Goal: Check status: Check status

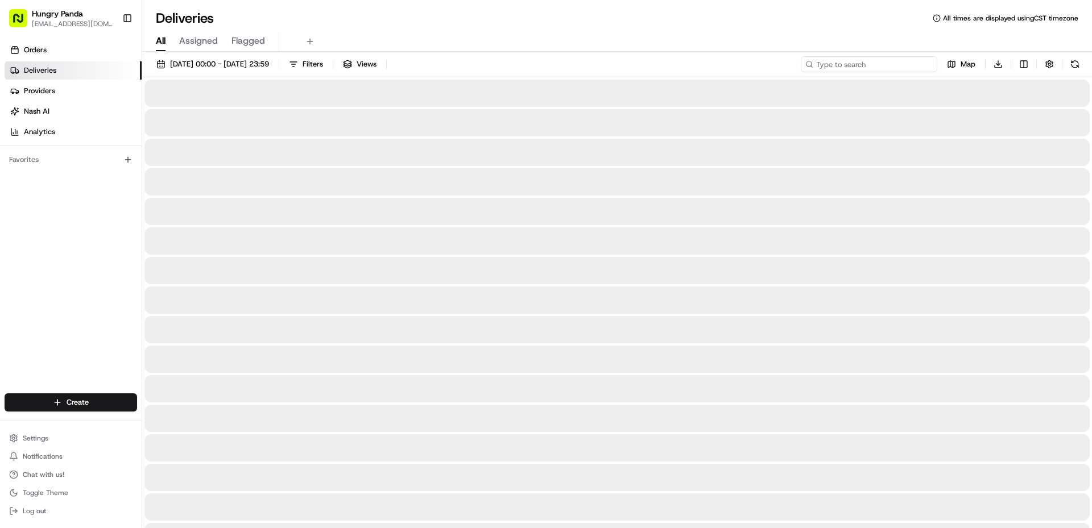
click at [880, 64] on input at bounding box center [869, 64] width 136 height 16
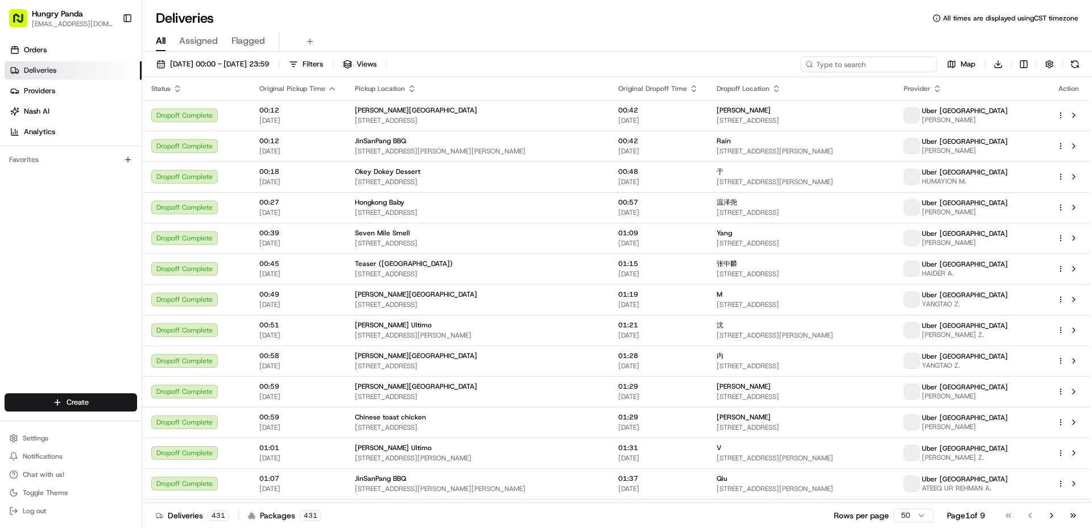
click at [889, 61] on input at bounding box center [869, 64] width 136 height 16
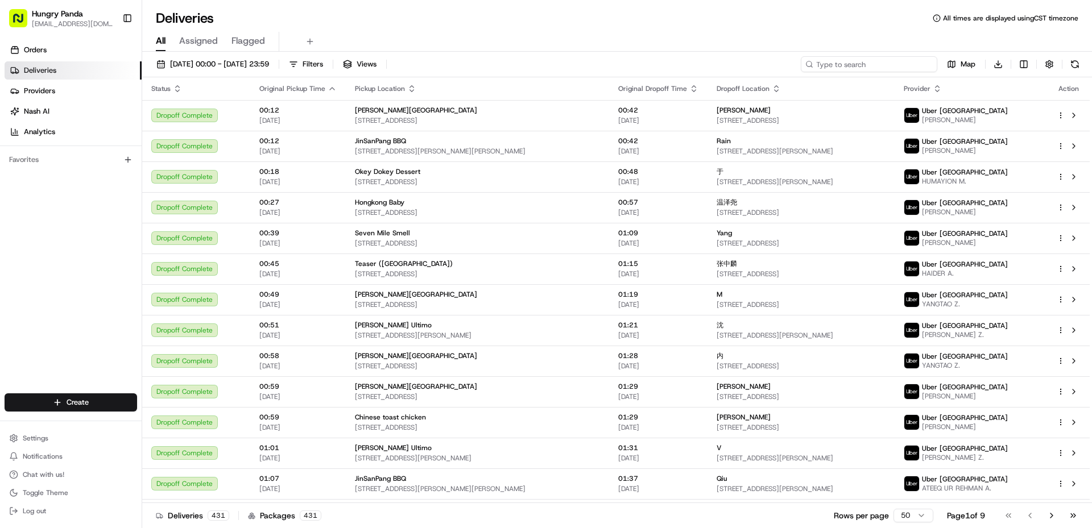
paste input "475964740545977313570"
type input "475964740545977313570"
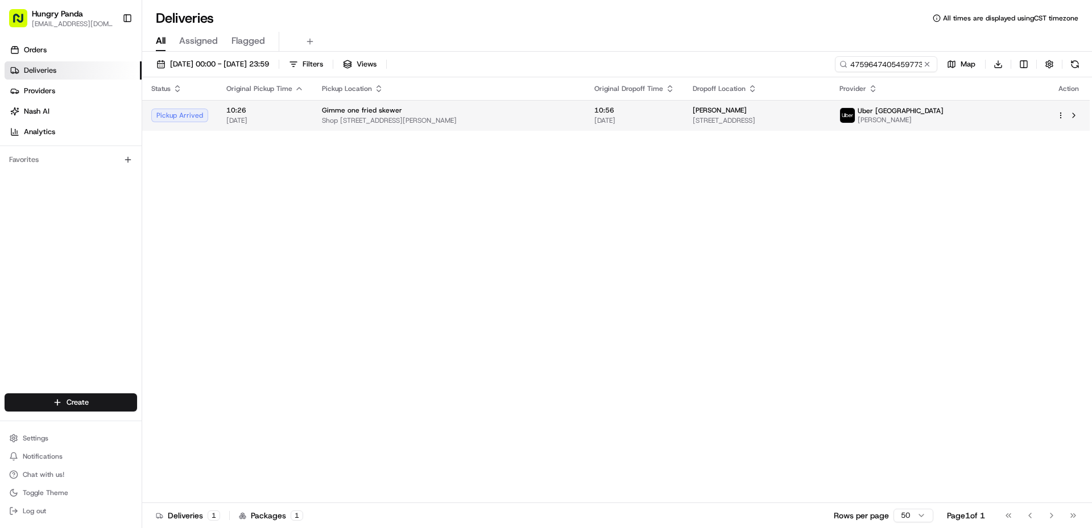
click at [943, 106] on span "Uber [GEOGRAPHIC_DATA]" at bounding box center [901, 110] width 86 height 9
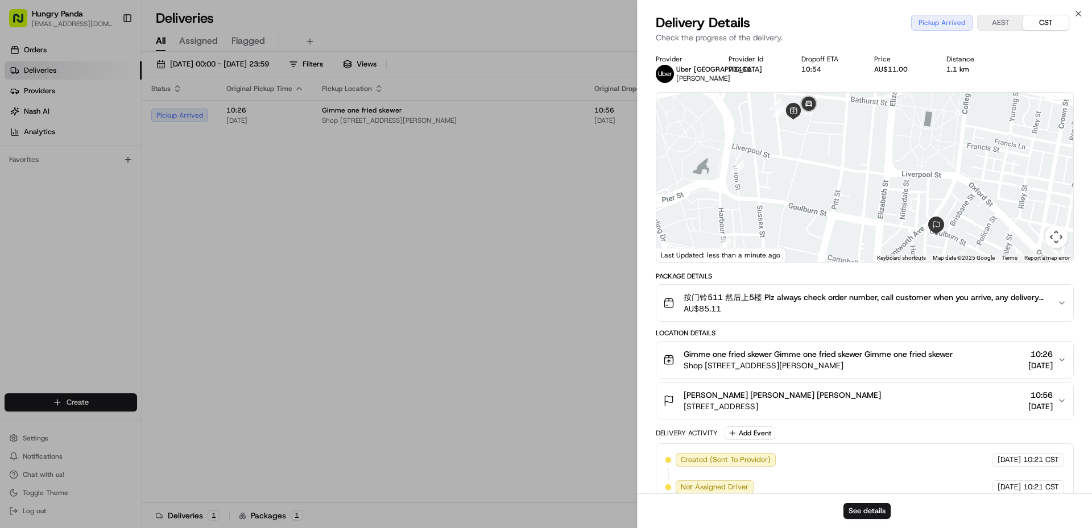
click at [1050, 297] on div "按门铃511 然后上5楼 Plz always check order number, call customer when you arrive, any …" at bounding box center [860, 303] width 394 height 23
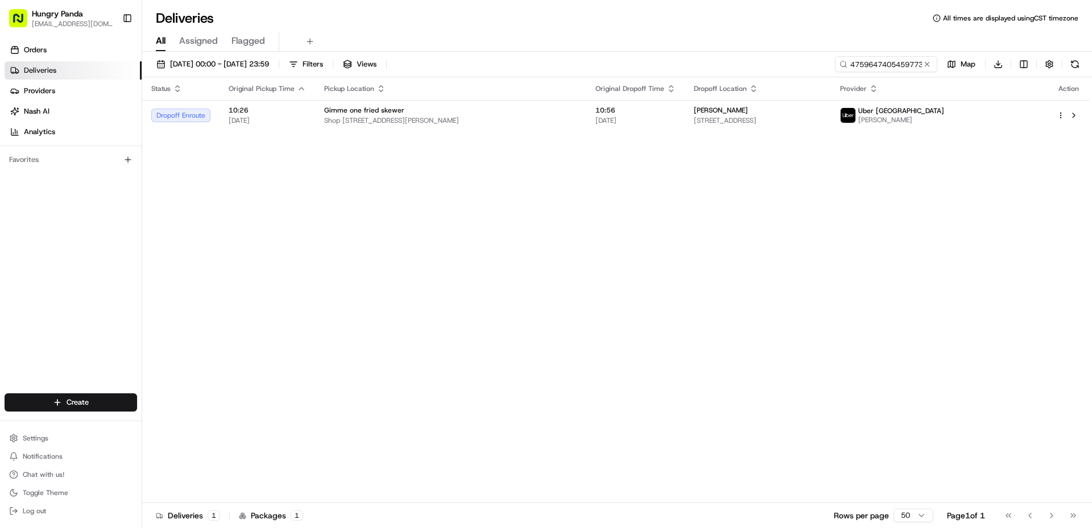
drag, startPoint x: 929, startPoint y: 69, endPoint x: 924, endPoint y: 63, distance: 8.5
click at [927, 68] on button at bounding box center [926, 64] width 11 height 11
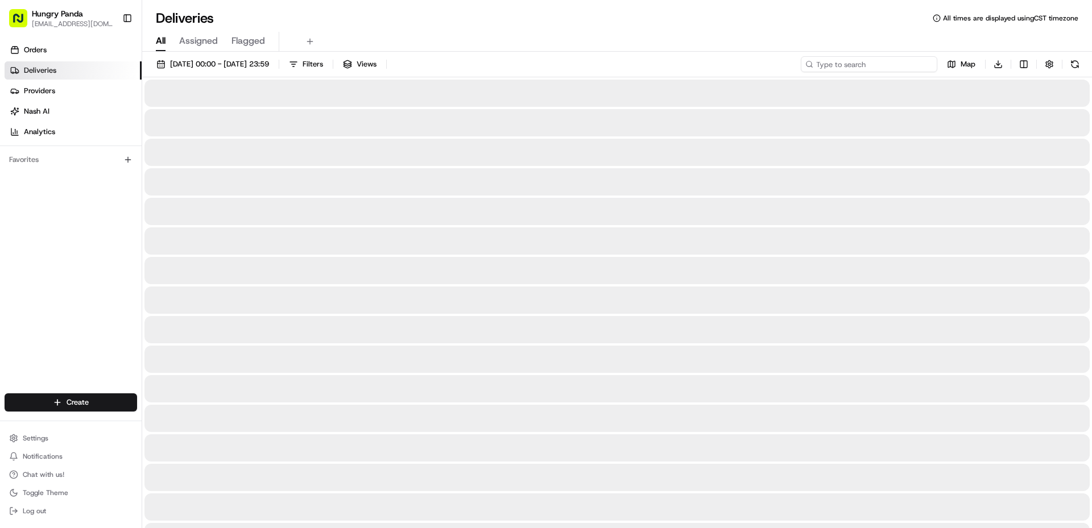
click at [883, 65] on input at bounding box center [869, 64] width 136 height 16
paste input "3357684845751794571891"
type input "3357684845751794571891"
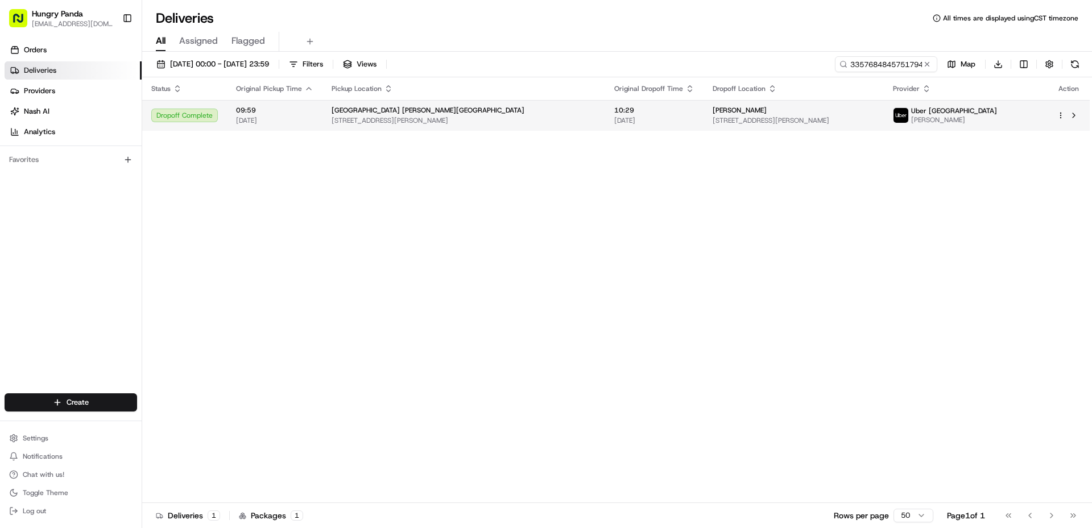
click at [953, 120] on div "Uber Australia [PERSON_NAME]" at bounding box center [945, 115] width 104 height 18
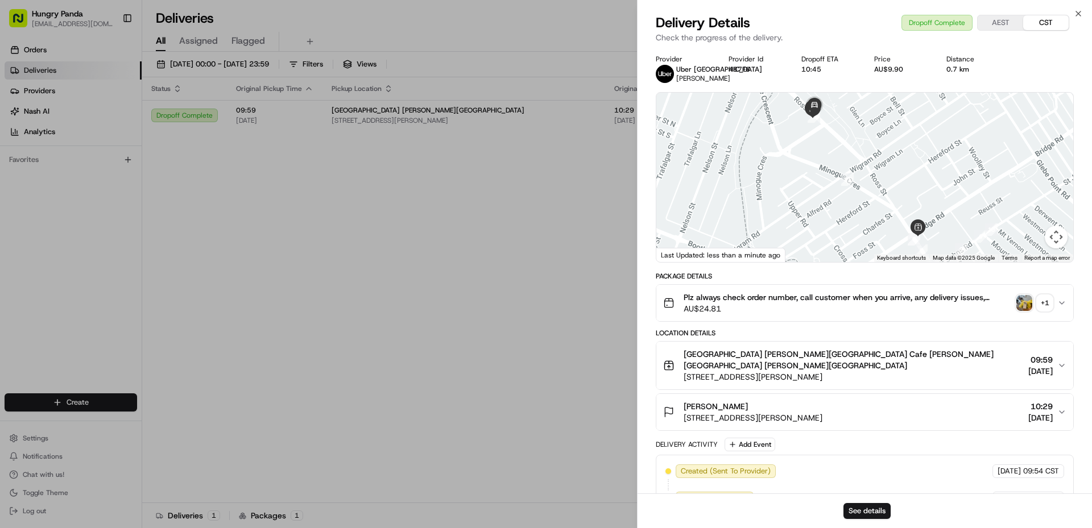
drag, startPoint x: 583, startPoint y: 217, endPoint x: 869, endPoint y: 161, distance: 291.5
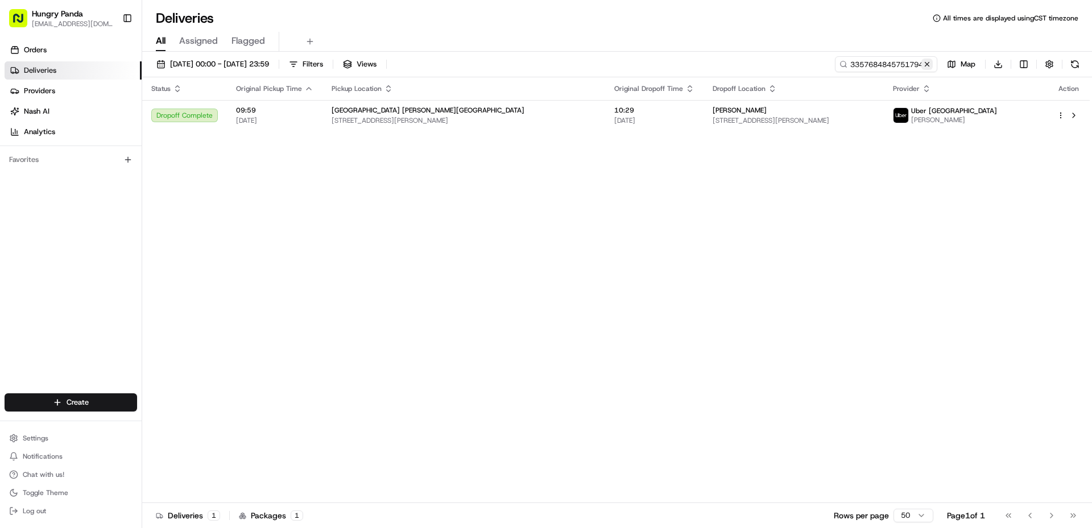
click at [928, 63] on button at bounding box center [926, 64] width 11 height 11
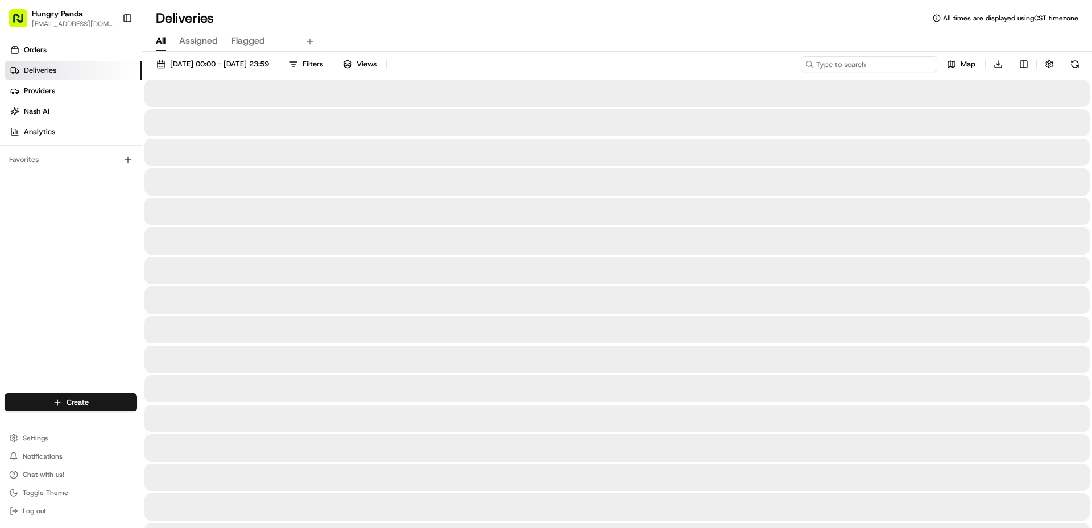
click at [895, 63] on input at bounding box center [869, 64] width 136 height 16
paste input "475964740545977313570"
type input "475964740545977313570"
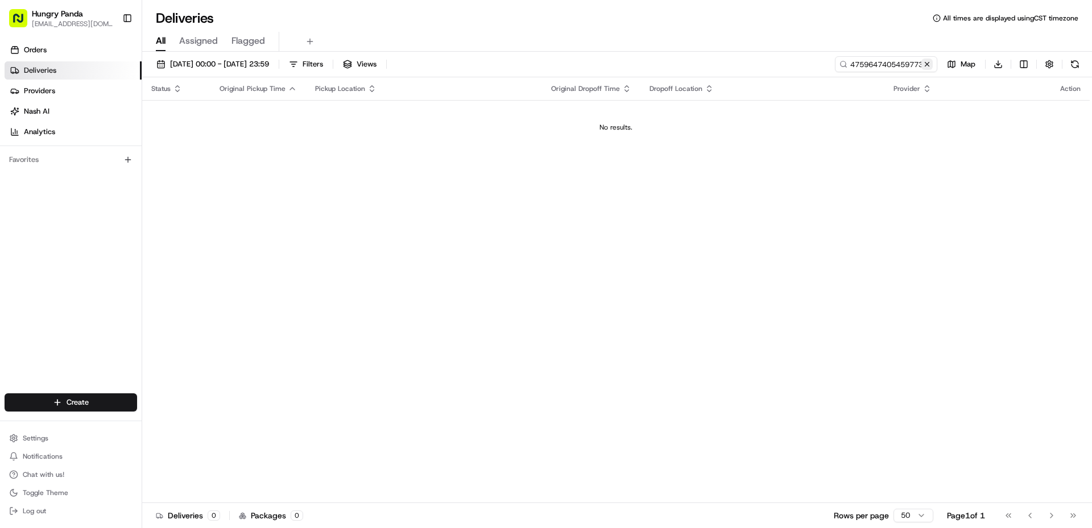
click at [926, 68] on button at bounding box center [926, 64] width 11 height 11
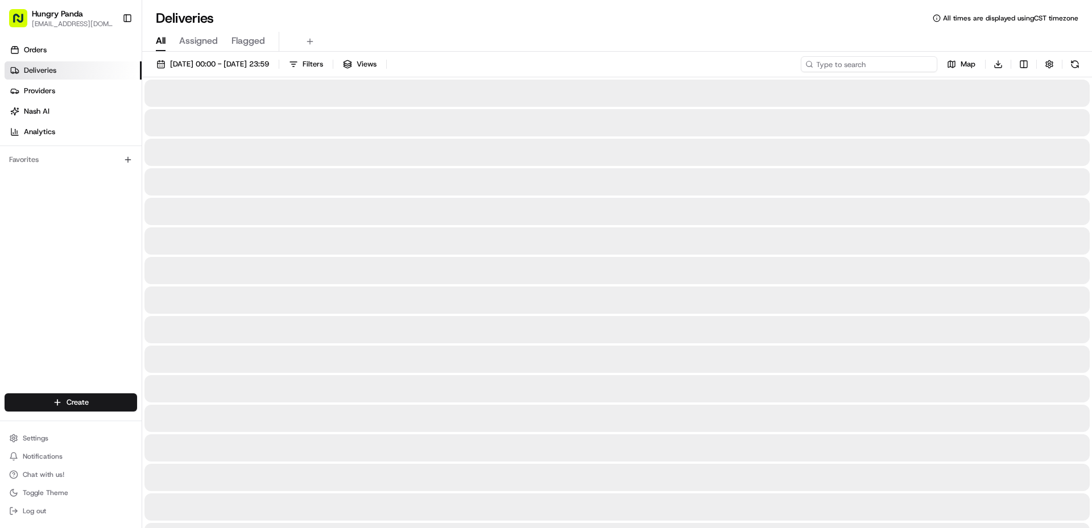
click at [914, 65] on input at bounding box center [869, 64] width 136 height 16
paste input "475964740545977313570"
click at [821, 65] on input "475964740545977313570" at bounding box center [869, 64] width 136 height 16
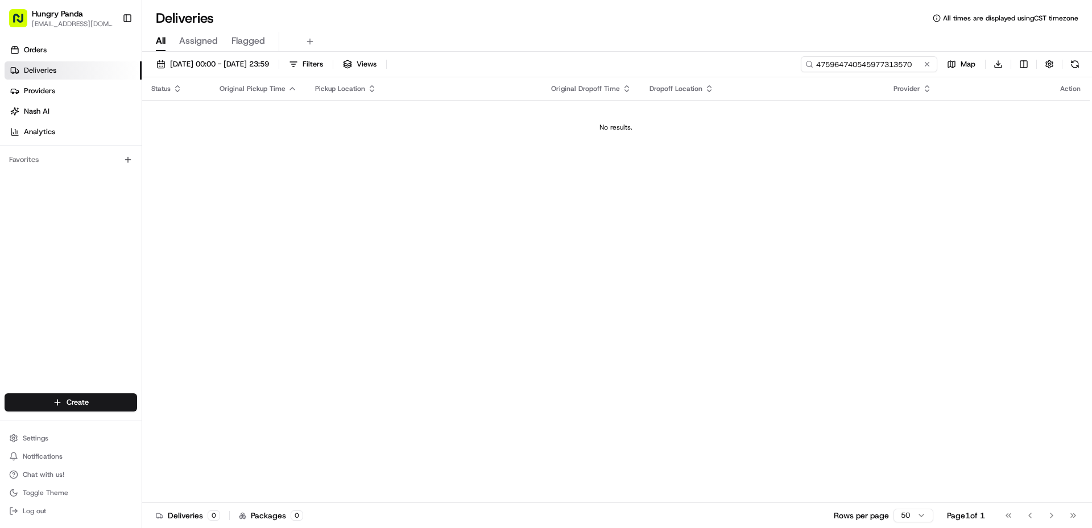
click at [818, 68] on input "475964740545977313570" at bounding box center [869, 64] width 136 height 16
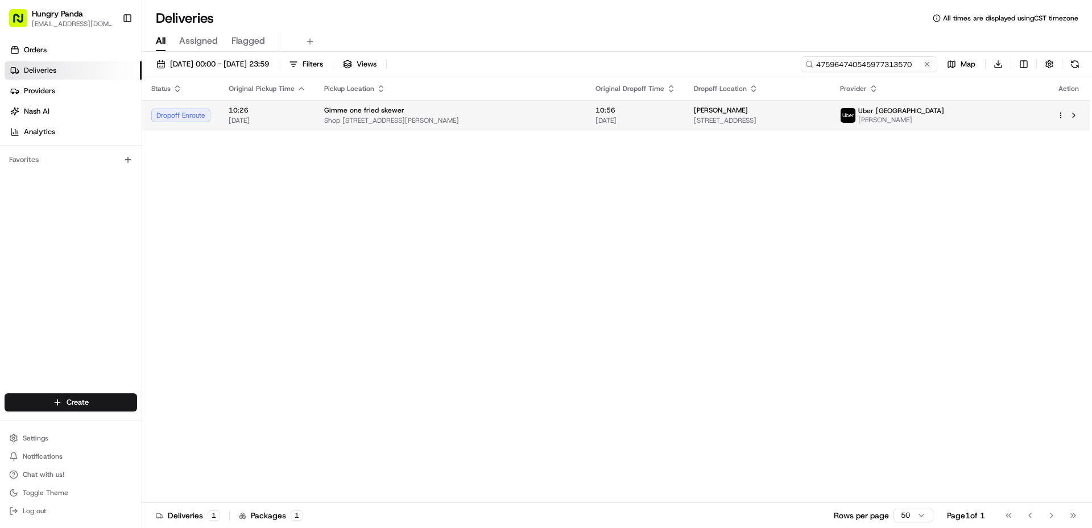
type input "475964740545977313570"
click at [966, 106] on td "Uber [GEOGRAPHIC_DATA] [PERSON_NAME]" at bounding box center [939, 115] width 217 height 31
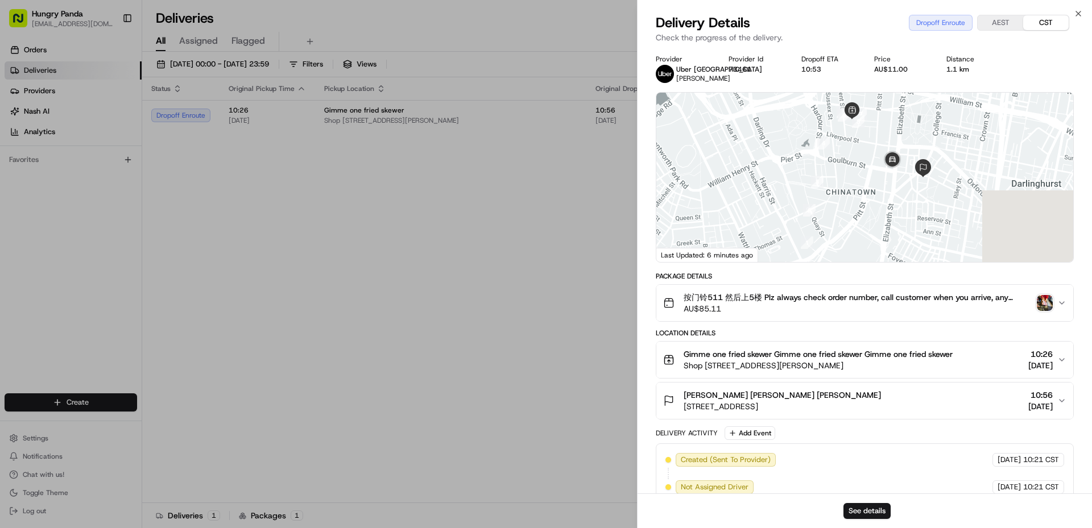
click at [1047, 307] on img "button" at bounding box center [1045, 303] width 16 height 16
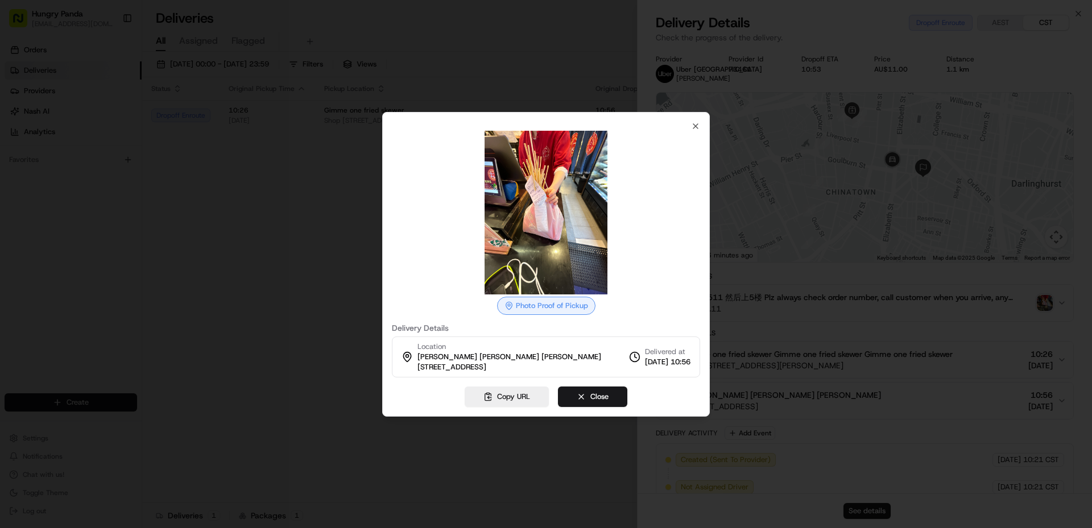
click at [818, 247] on div at bounding box center [546, 264] width 1092 height 528
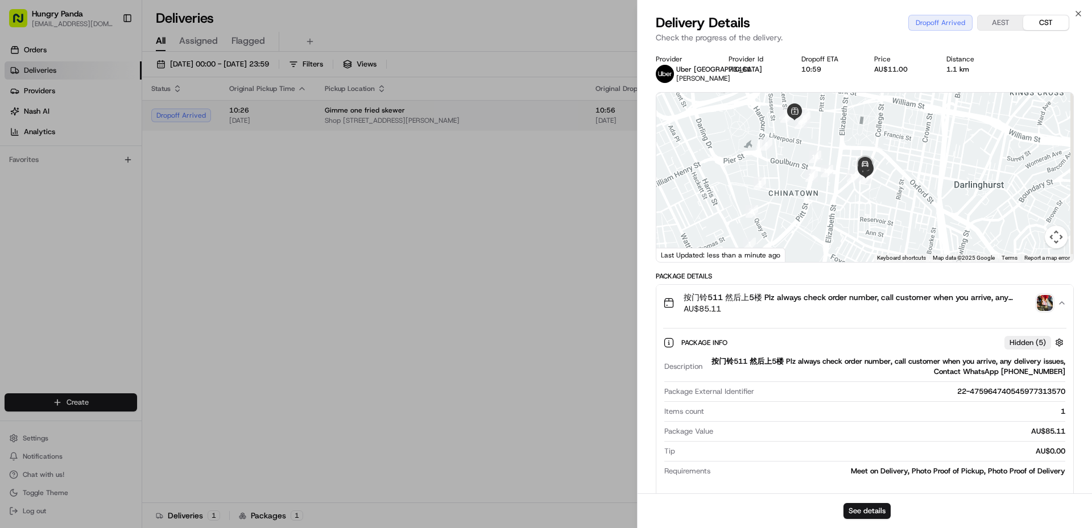
drag, startPoint x: 529, startPoint y: 139, endPoint x: 722, endPoint y: 125, distance: 193.8
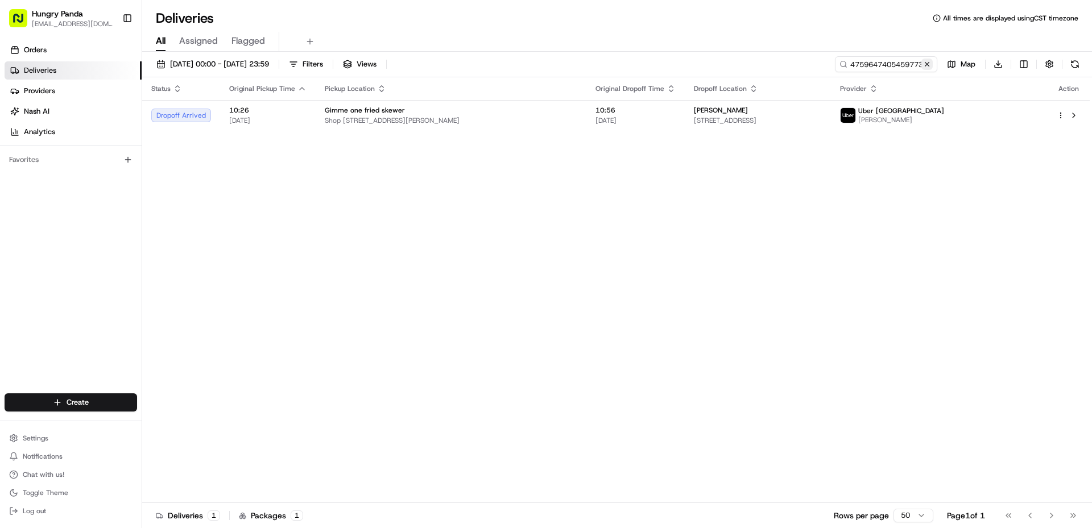
click at [926, 69] on button at bounding box center [926, 64] width 11 height 11
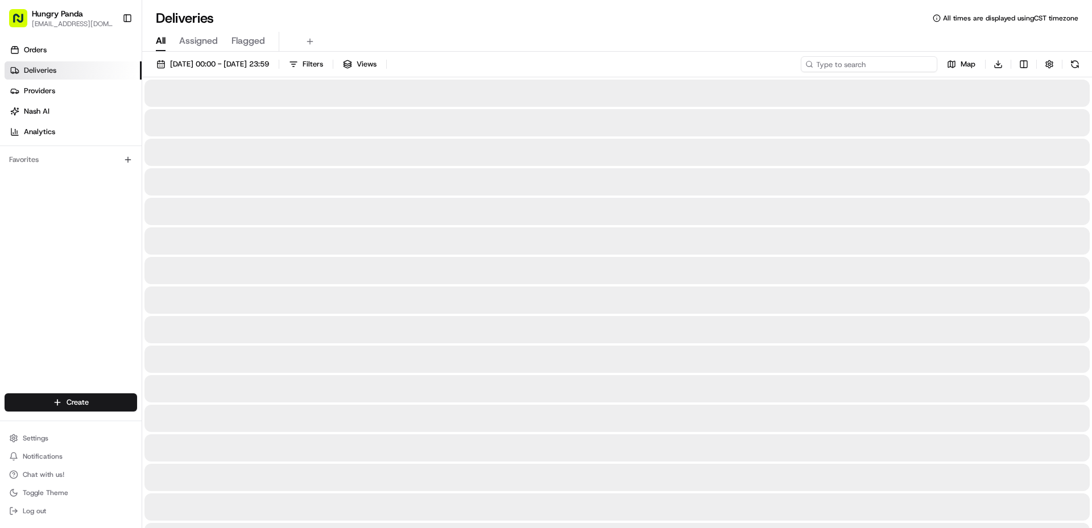
click at [892, 58] on input at bounding box center [869, 64] width 136 height 16
paste input "2059683505950728281002"
type input "2059683505950728281002"
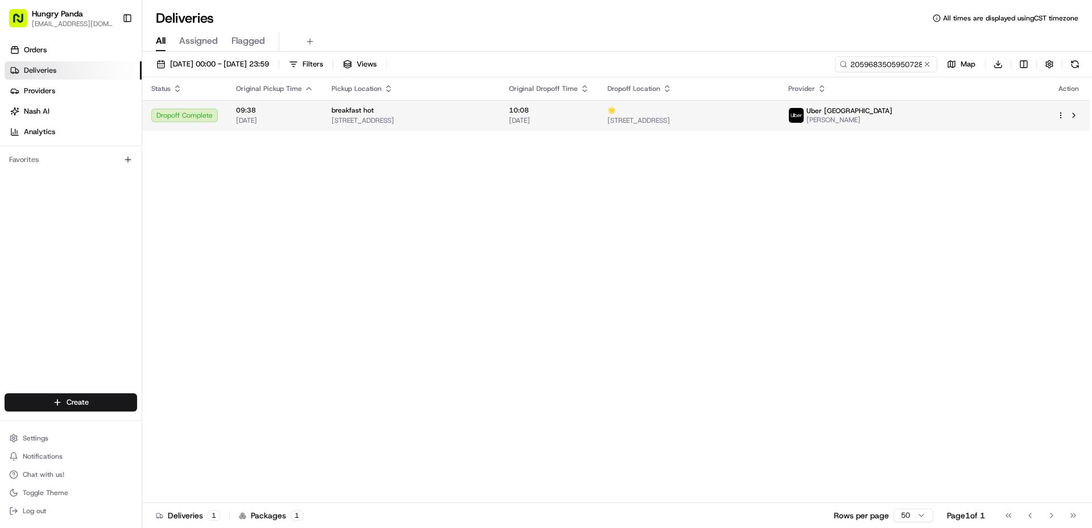
click at [892, 110] on span "Uber [GEOGRAPHIC_DATA]" at bounding box center [849, 110] width 86 height 9
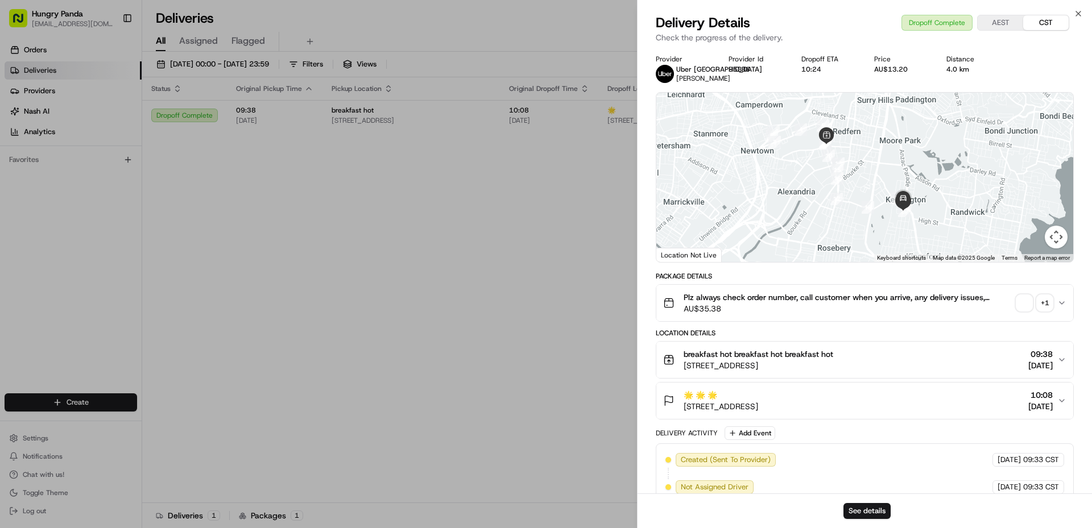
click at [1042, 303] on div "+ 1" at bounding box center [1045, 303] width 16 height 16
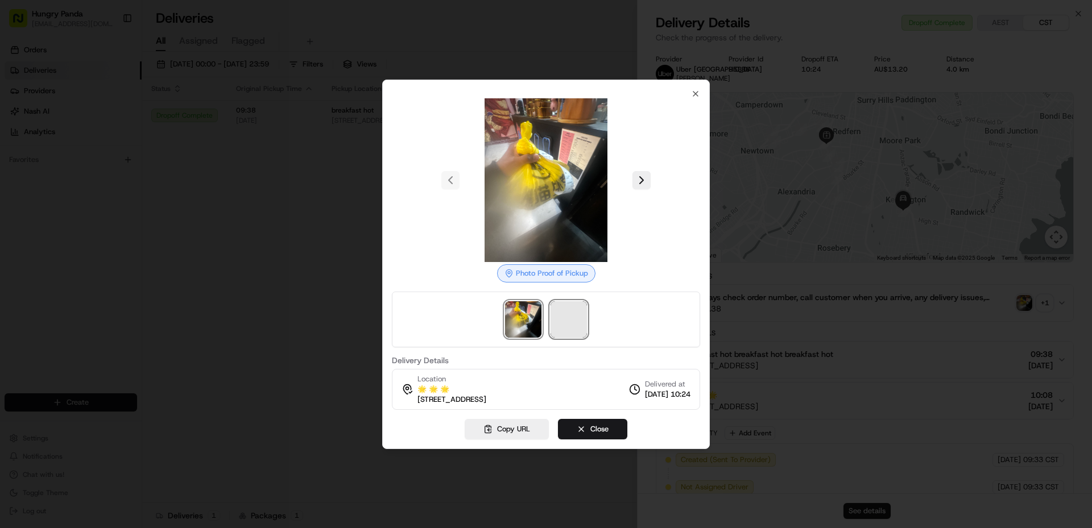
click at [568, 312] on span at bounding box center [568, 319] width 36 height 36
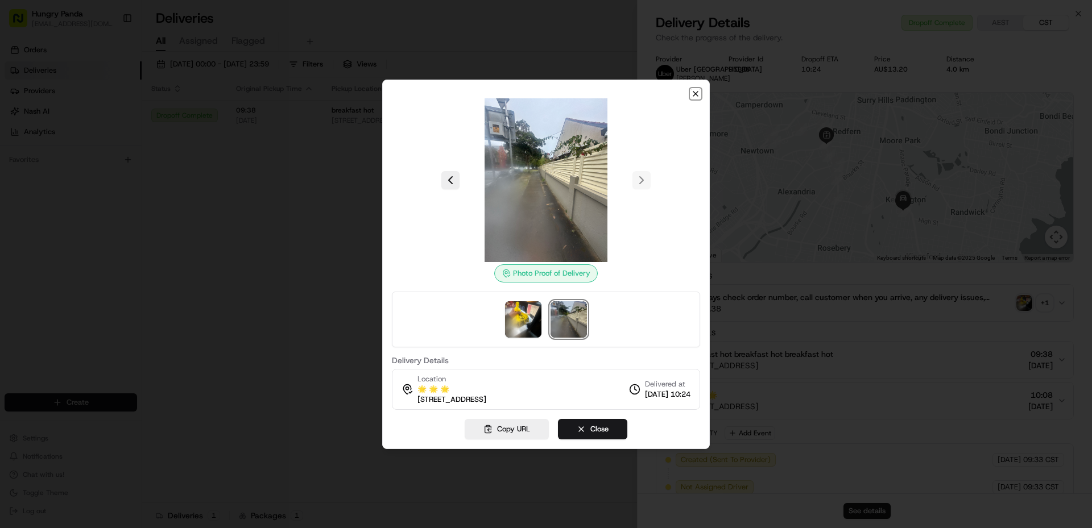
click at [693, 92] on icon "button" at bounding box center [695, 94] width 5 height 5
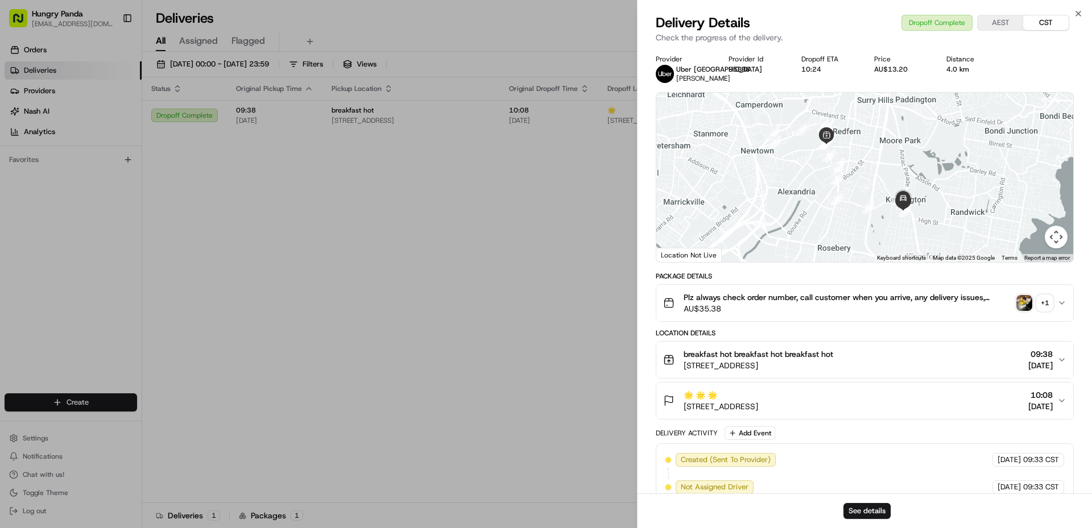
drag, startPoint x: 462, startPoint y: 256, endPoint x: 858, endPoint y: 175, distance: 404.2
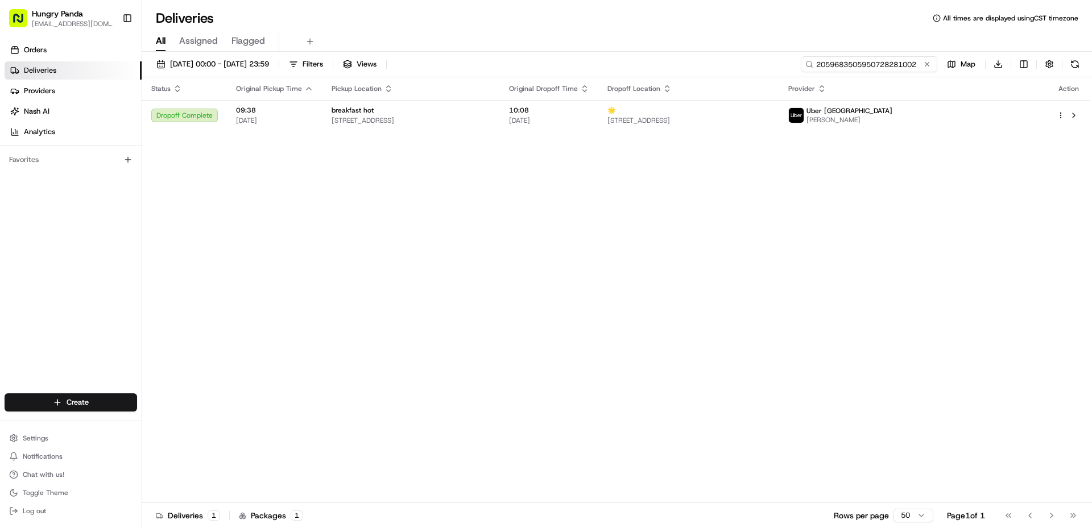
click at [896, 60] on input "2059683505950728281002" at bounding box center [869, 64] width 136 height 16
click at [921, 67] on button at bounding box center [926, 64] width 11 height 11
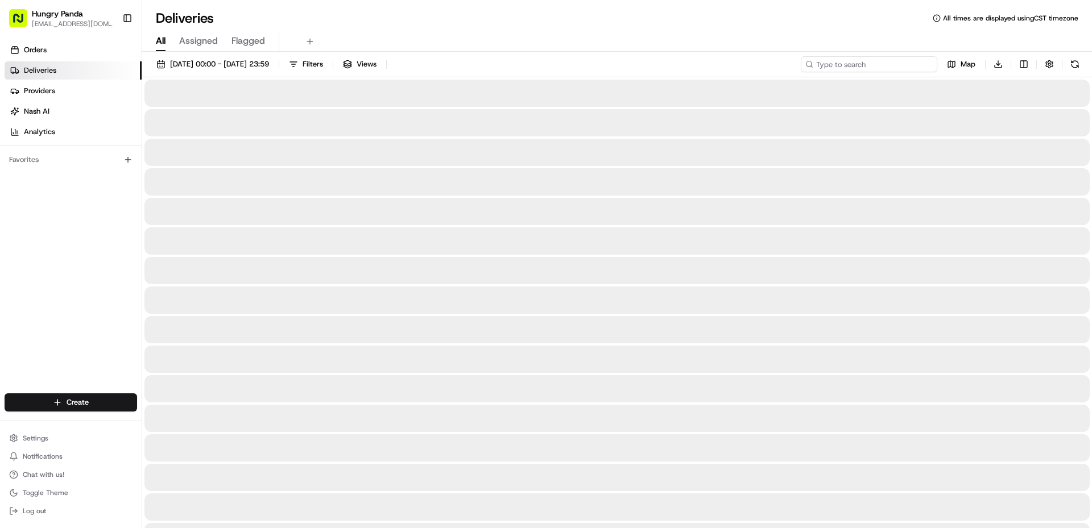
click at [904, 67] on input at bounding box center [869, 64] width 136 height 16
paste input "385069904515371555442"
type input "385069904515371555442"
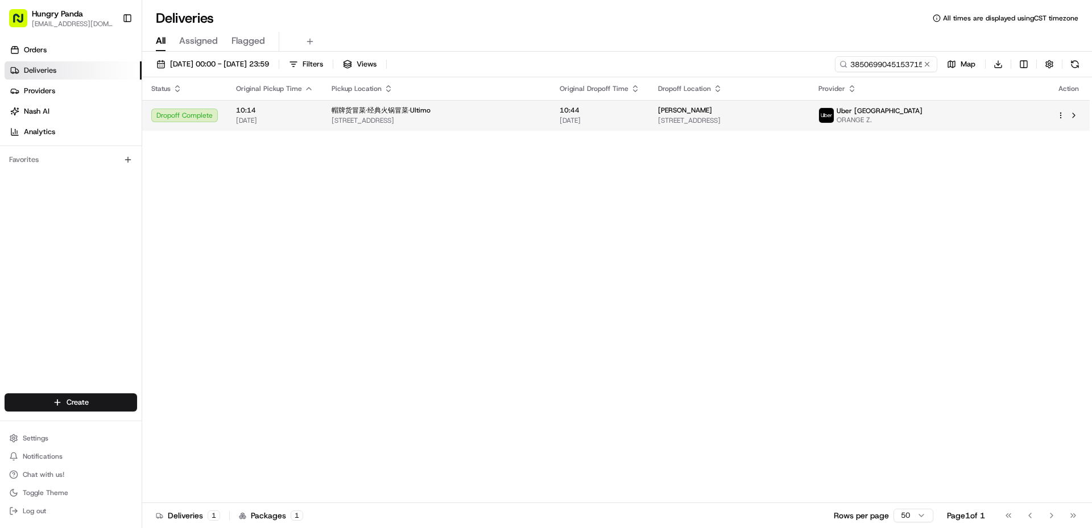
click at [997, 121] on div "Uber [GEOGRAPHIC_DATA] ORANGE Z." at bounding box center [928, 115] width 220 height 18
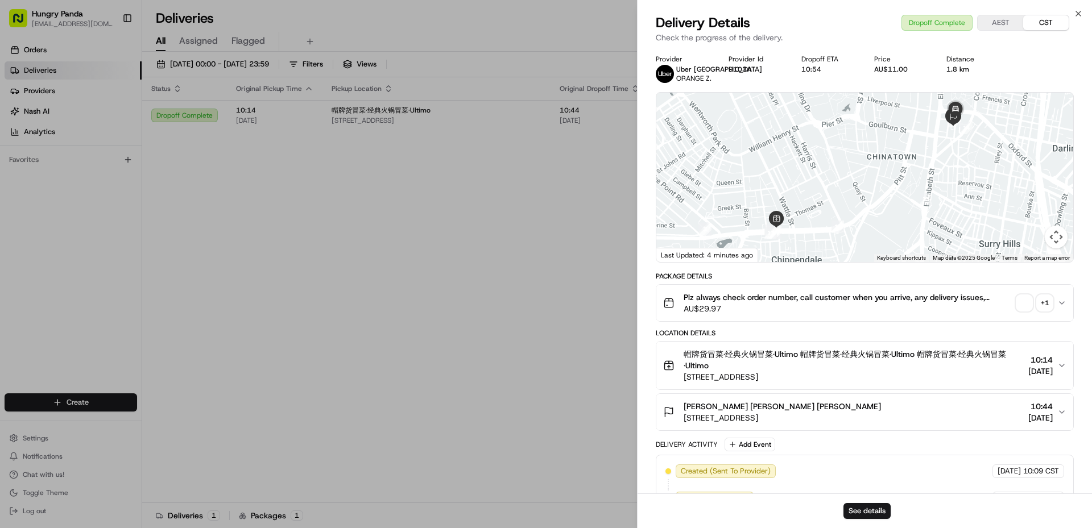
click at [1044, 299] on div "+ 1" at bounding box center [1045, 303] width 16 height 16
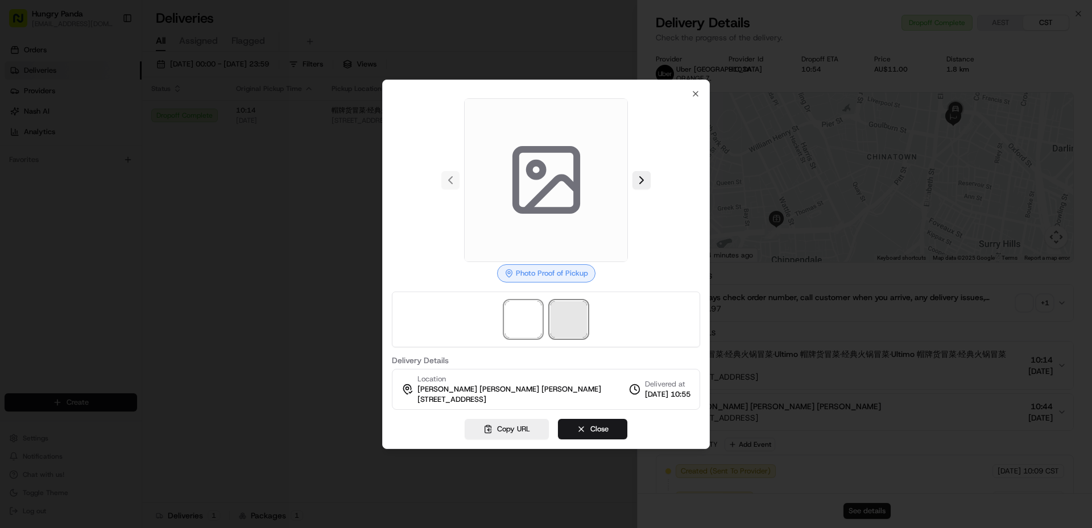
click at [577, 332] on span at bounding box center [568, 319] width 36 height 36
drag, startPoint x: 516, startPoint y: 317, endPoint x: 561, endPoint y: 310, distance: 45.5
click at [517, 318] on img at bounding box center [523, 319] width 36 height 36
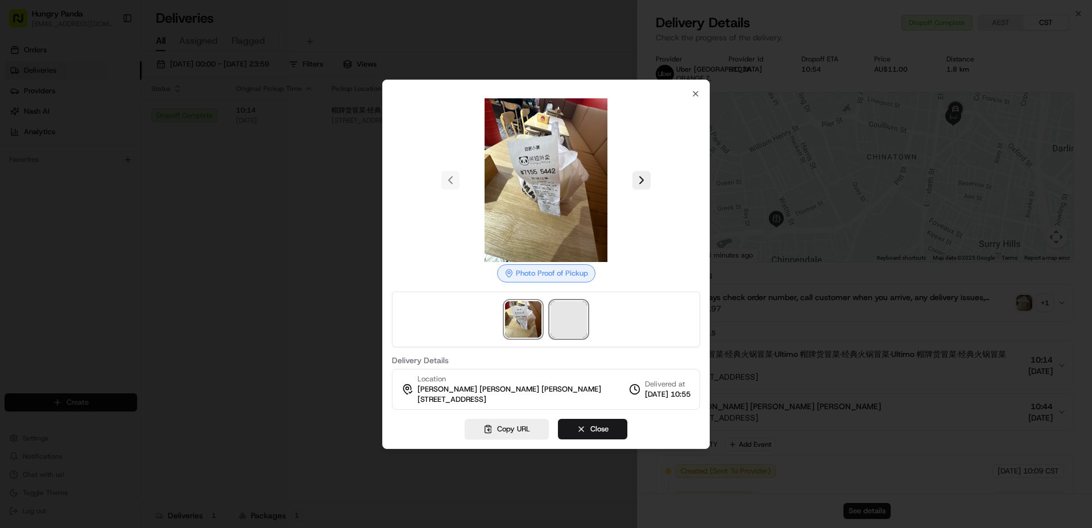
click at [561, 310] on span at bounding box center [568, 319] width 36 height 36
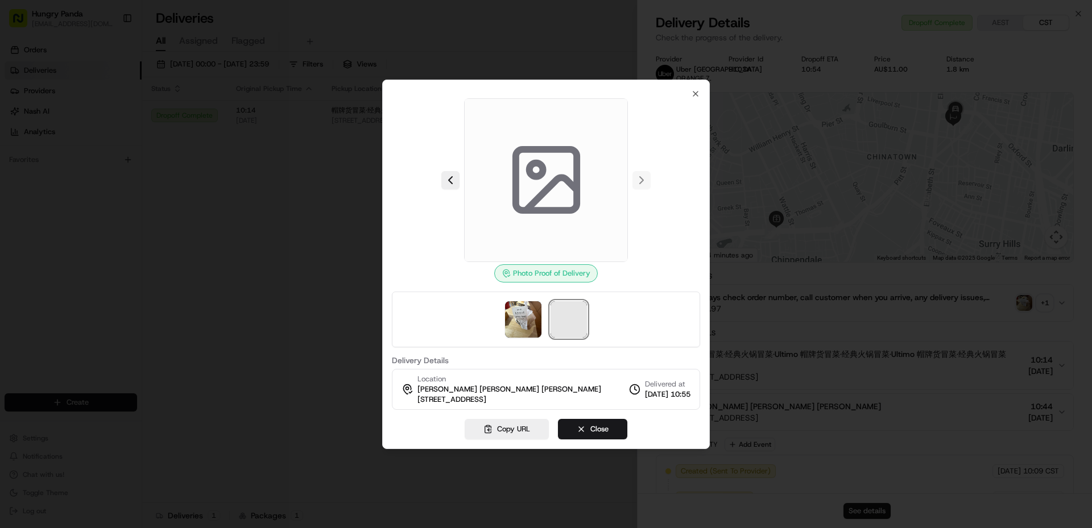
click at [567, 313] on span at bounding box center [568, 319] width 36 height 36
click at [531, 312] on img at bounding box center [523, 319] width 36 height 36
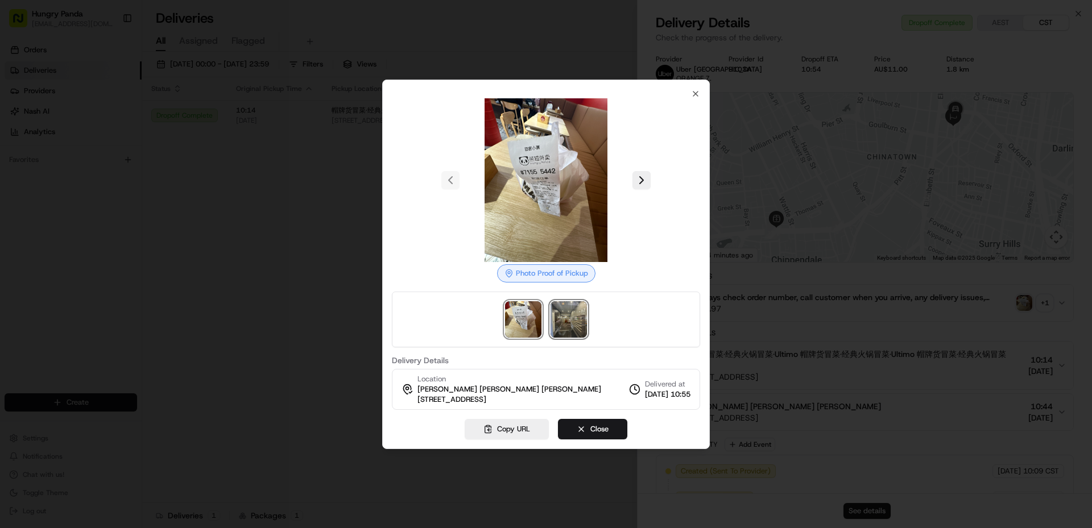
click at [558, 312] on img at bounding box center [568, 319] width 36 height 36
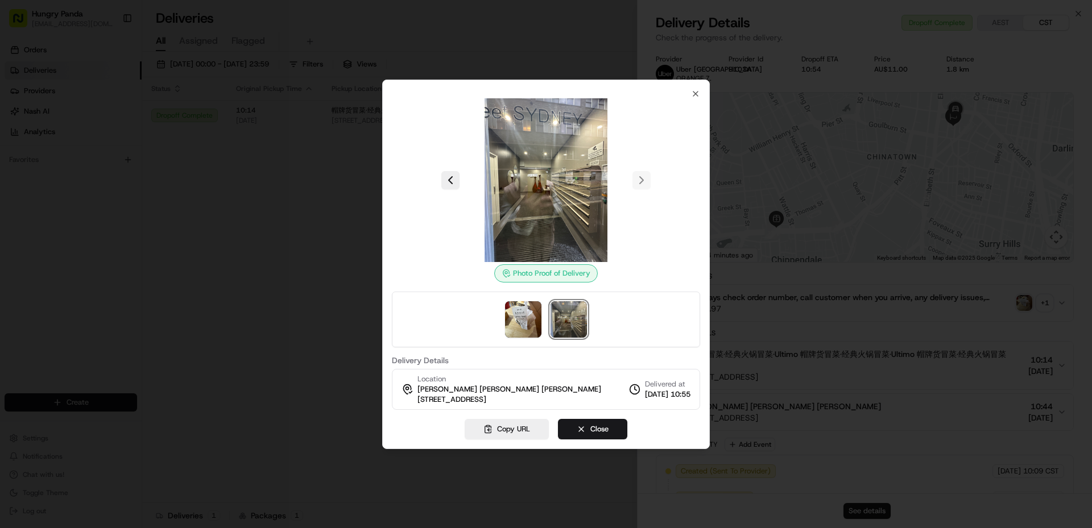
click at [564, 314] on img at bounding box center [568, 319] width 36 height 36
click at [565, 314] on img at bounding box center [568, 319] width 36 height 36
drag, startPoint x: 531, startPoint y: 320, endPoint x: 541, endPoint y: 321, distance: 10.8
click at [531, 321] on img at bounding box center [523, 319] width 36 height 36
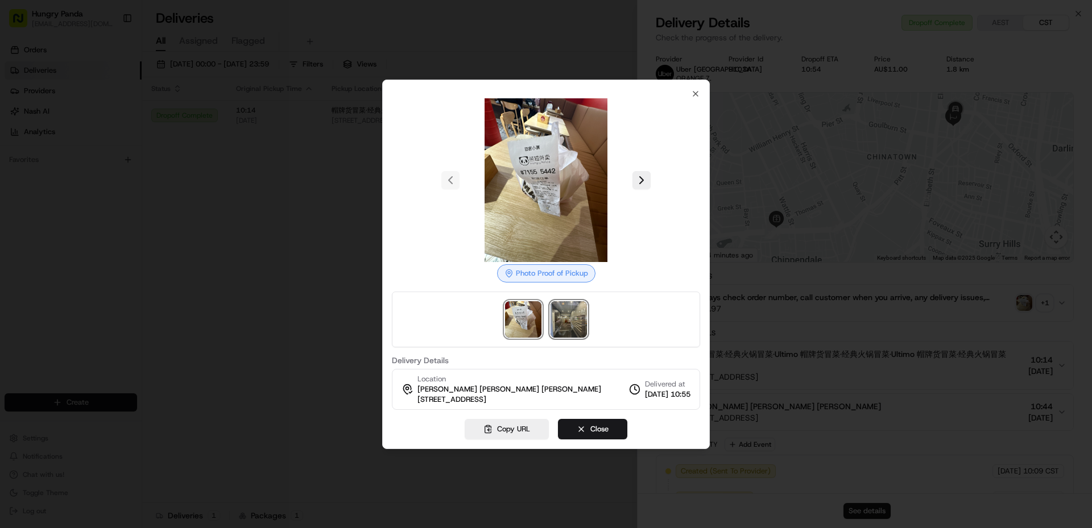
click at [561, 320] on img at bounding box center [568, 319] width 36 height 36
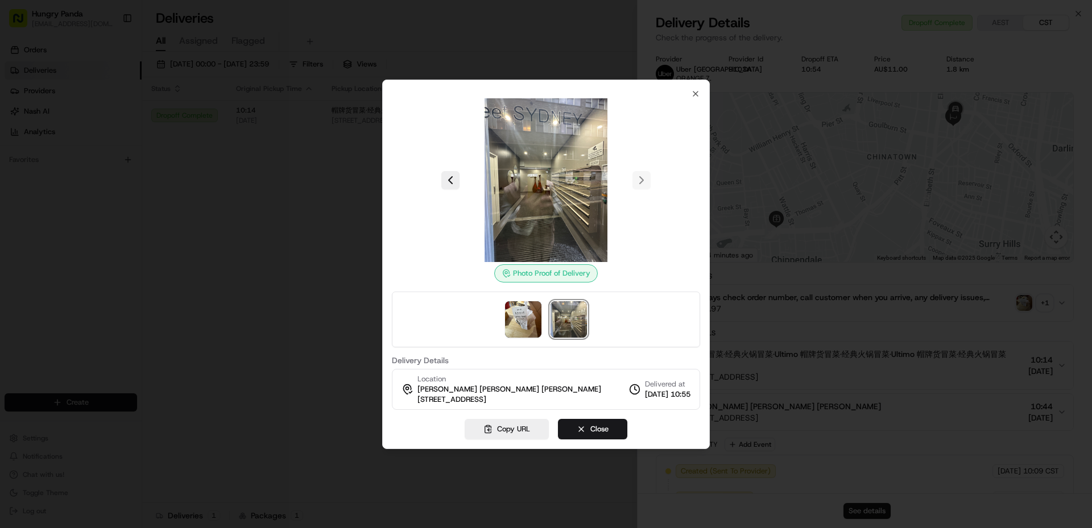
click at [689, 96] on div "Photo Proof of Delivery Delivery Details Location [PERSON_NAME] [PERSON_NAME] […" at bounding box center [546, 249] width 308 height 321
click at [695, 96] on icon "button" at bounding box center [695, 93] width 9 height 9
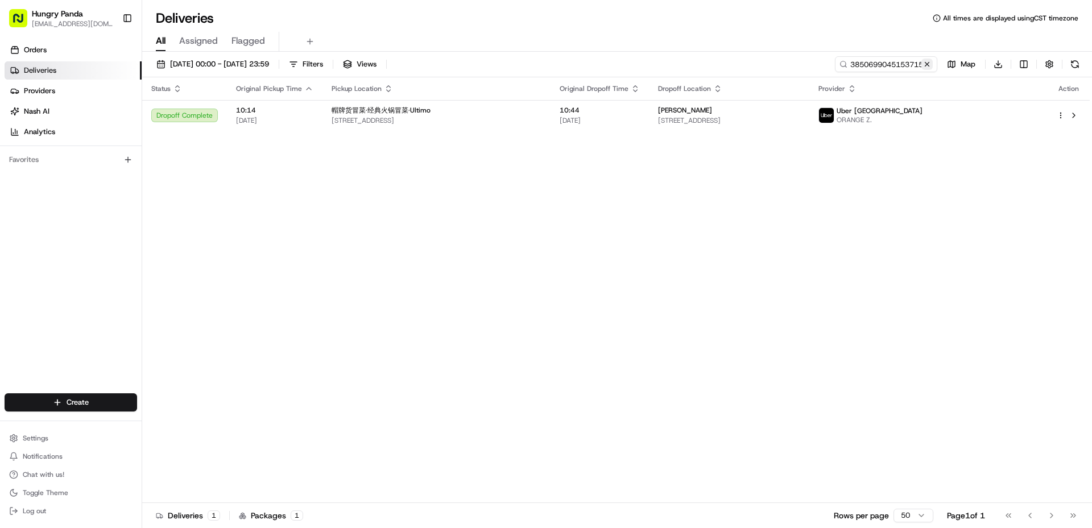
click at [927, 64] on button at bounding box center [926, 64] width 11 height 11
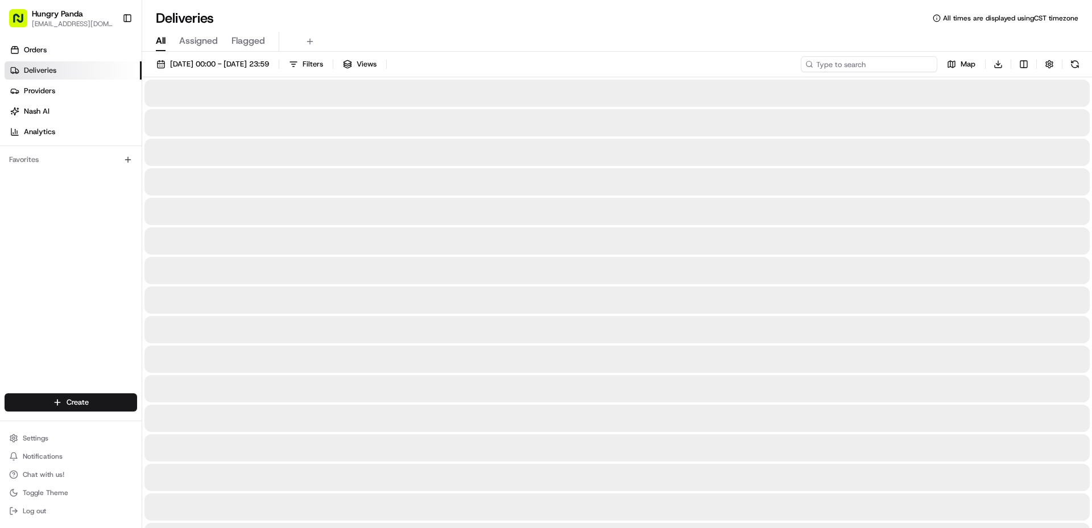
paste input "245564573505372264605"
click at [904, 64] on input at bounding box center [869, 64] width 136 height 16
type input "245564573505372264605"
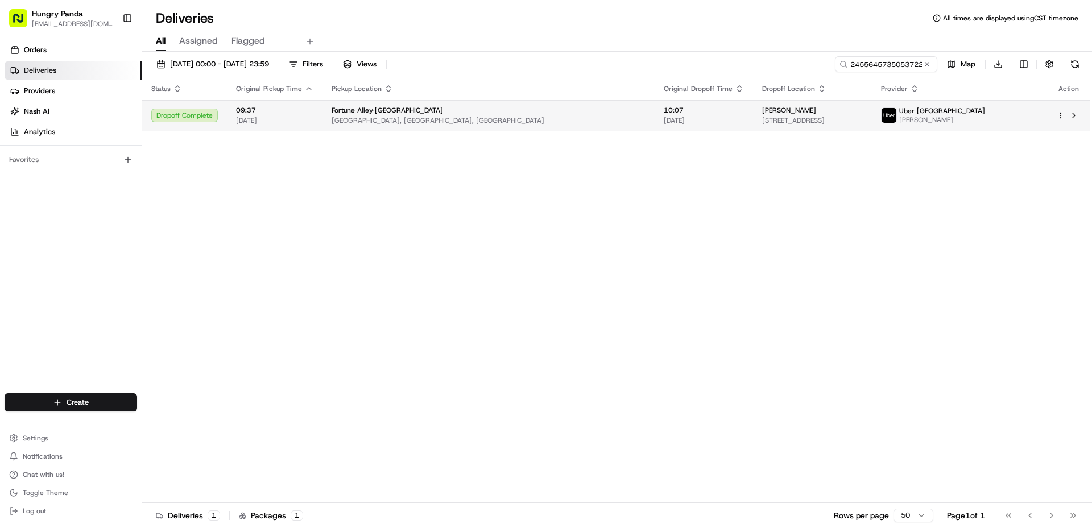
click at [896, 115] on img at bounding box center [888, 115] width 15 height 15
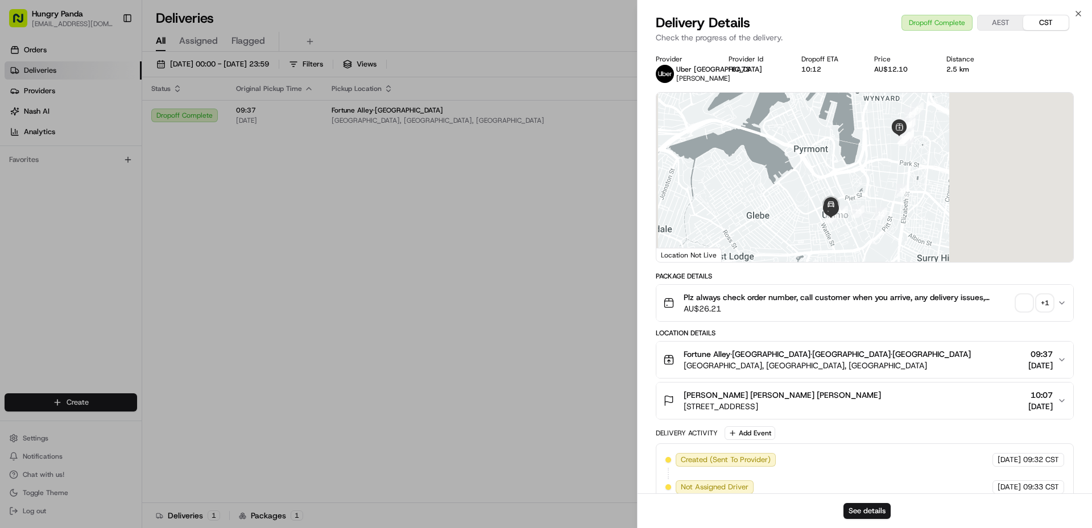
click at [1045, 307] on div "+ 1" at bounding box center [1045, 303] width 16 height 16
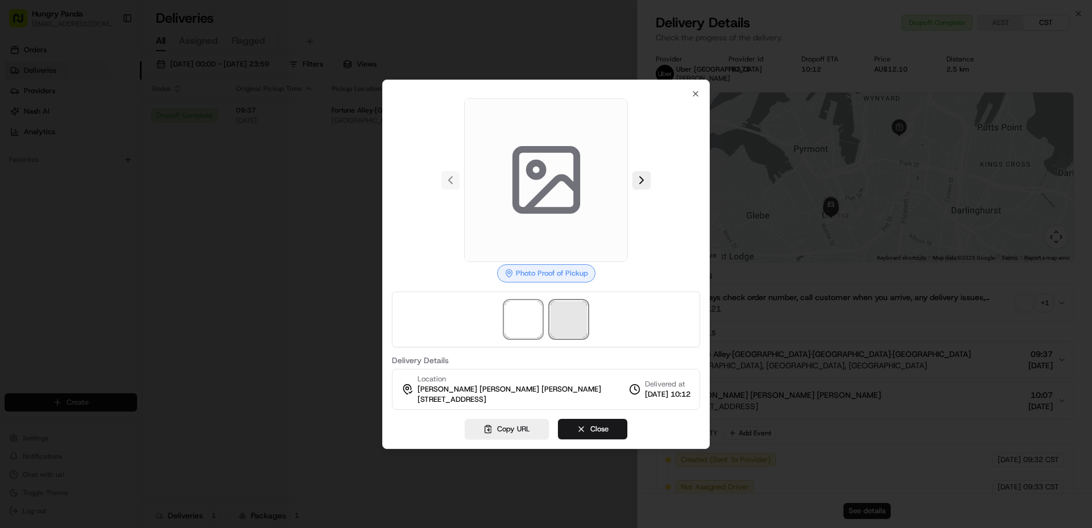
click at [573, 329] on span at bounding box center [568, 319] width 36 height 36
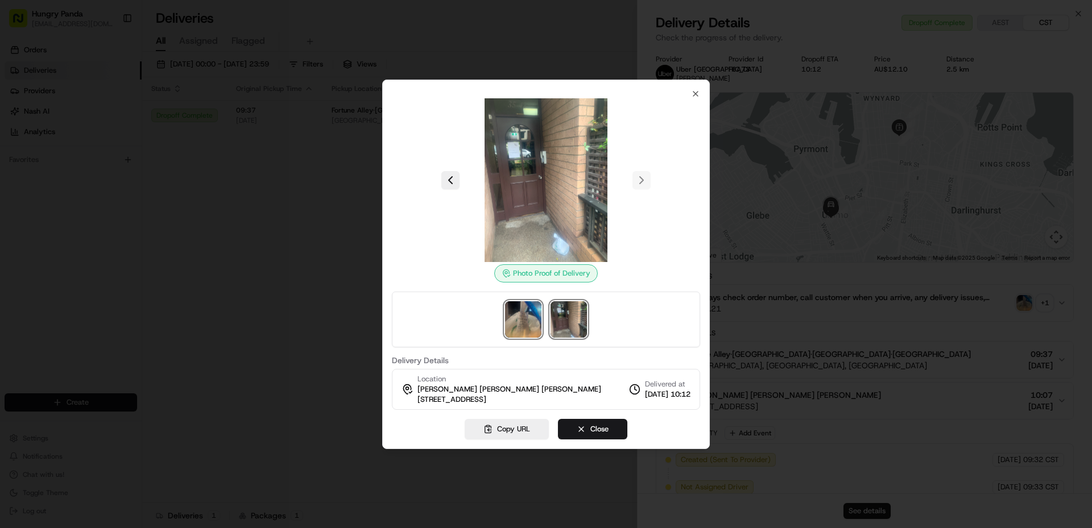
click at [529, 328] on img at bounding box center [523, 319] width 36 height 36
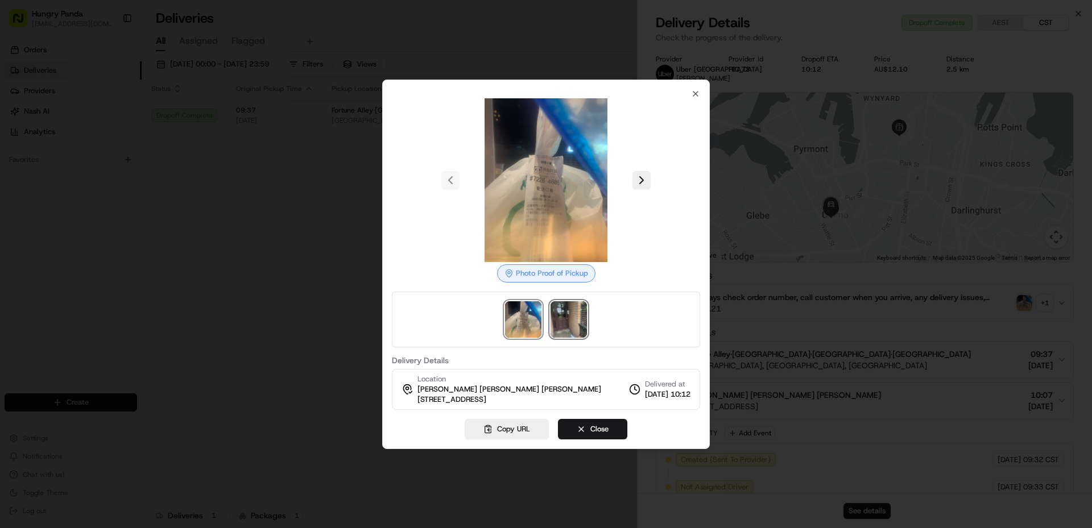
click at [573, 324] on img at bounding box center [568, 319] width 36 height 36
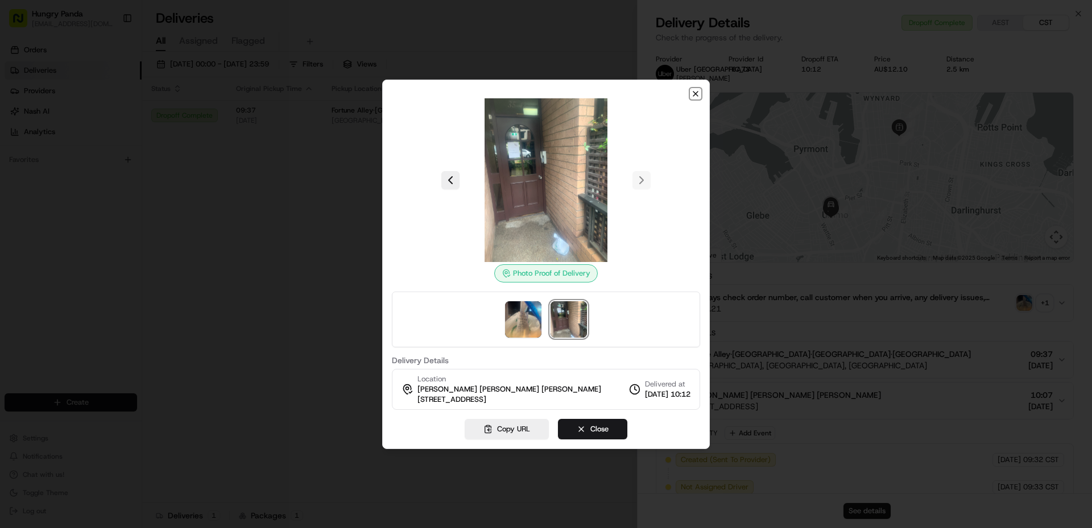
click at [694, 94] on icon "button" at bounding box center [695, 93] width 9 height 9
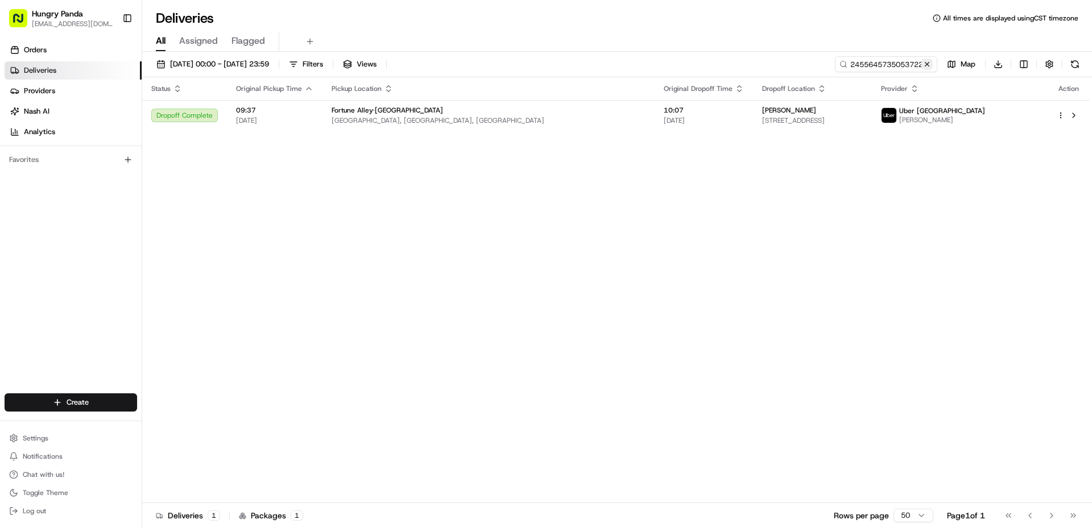
drag, startPoint x: 929, startPoint y: 66, endPoint x: 900, endPoint y: 66, distance: 29.0
click at [927, 66] on button at bounding box center [926, 64] width 11 height 11
paste input "3557615145453783311911"
click at [900, 66] on input "3557615145453783311911" at bounding box center [869, 64] width 136 height 16
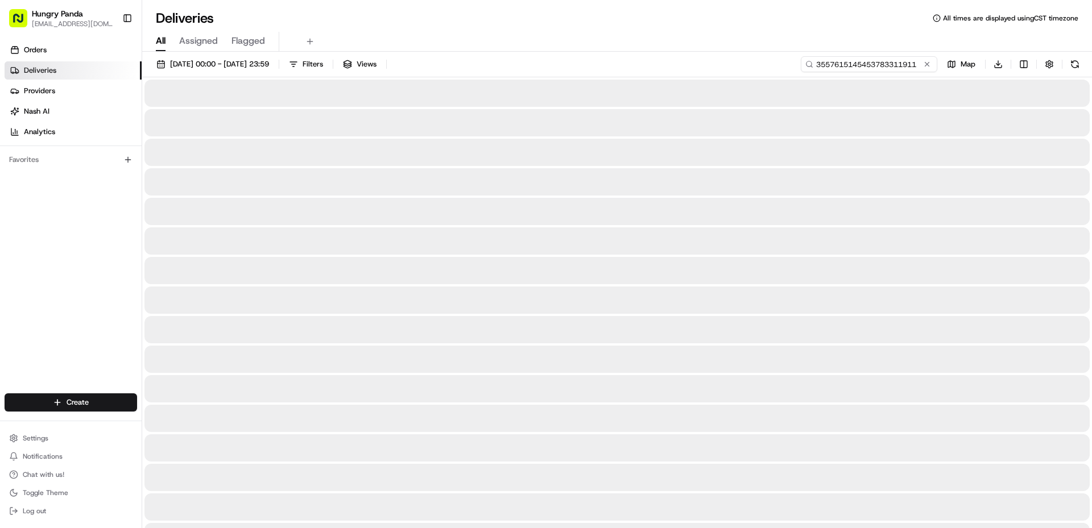
scroll to position [0, 2]
type input "3557615145453783311911"
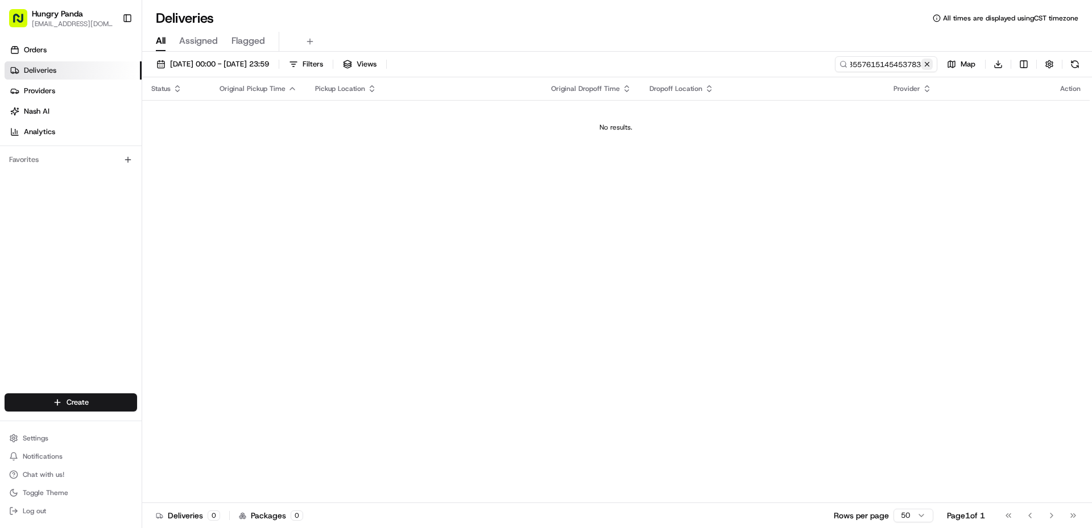
click at [931, 65] on button at bounding box center [926, 64] width 11 height 11
click at [914, 64] on input at bounding box center [869, 64] width 136 height 16
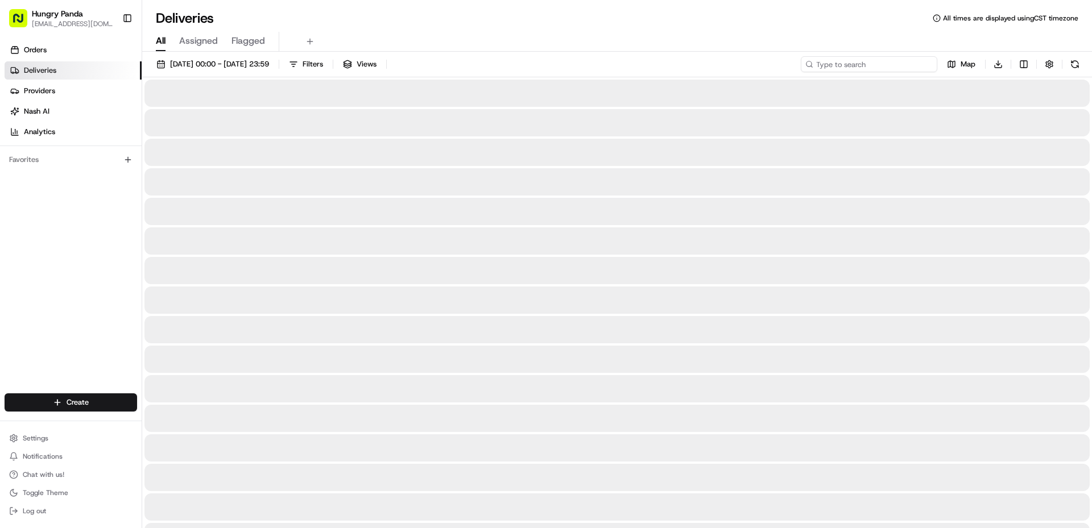
paste input "3557615145453783311911"
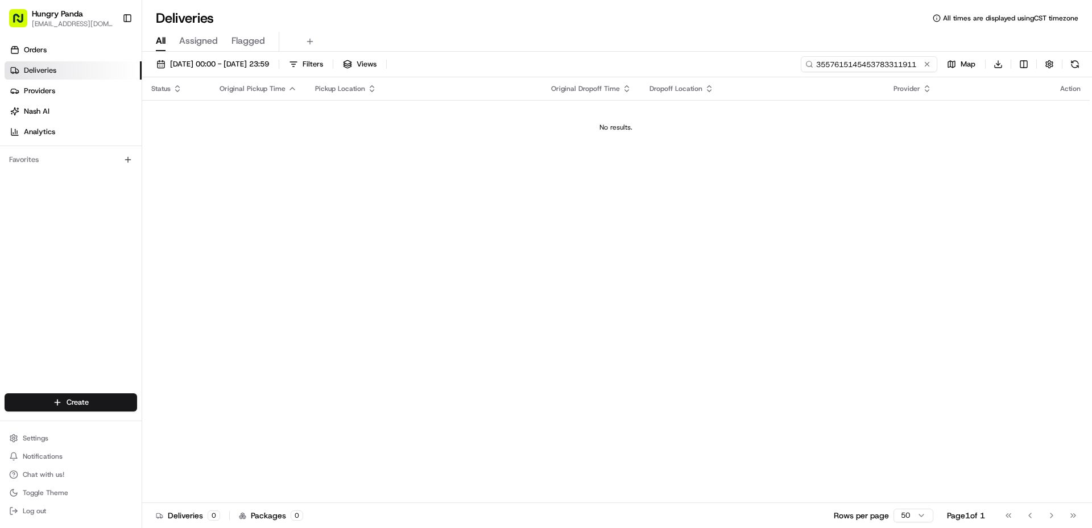
click at [818, 65] on input "3557615145453783311911" at bounding box center [869, 64] width 136 height 16
click at [817, 64] on input "3557615145453783311911" at bounding box center [869, 64] width 136 height 16
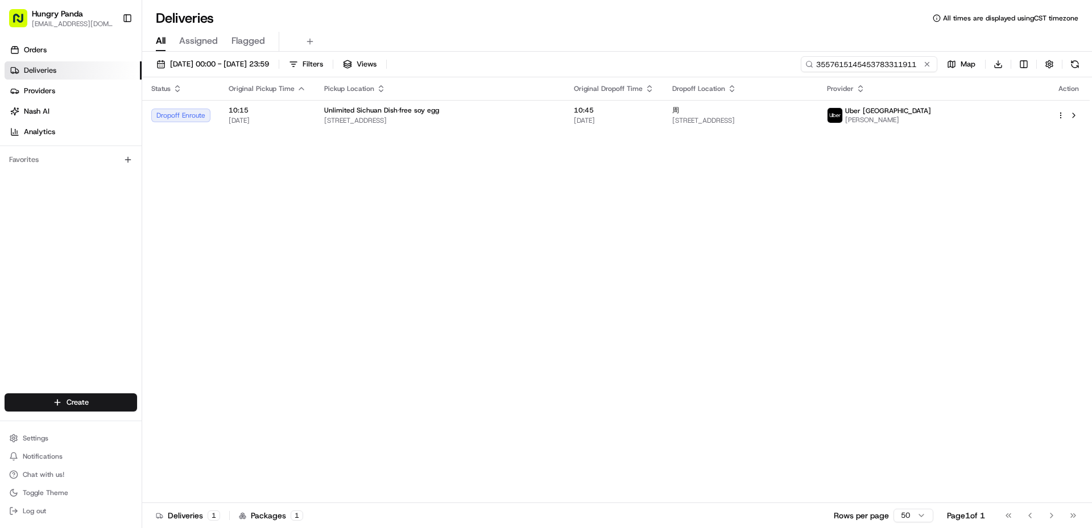
type input "3557615145453783311911"
click at [952, 133] on div "Status Original Pickup Time Pickup Location Original Dropoff Time Dropoff Locat…" at bounding box center [615, 290] width 947 height 426
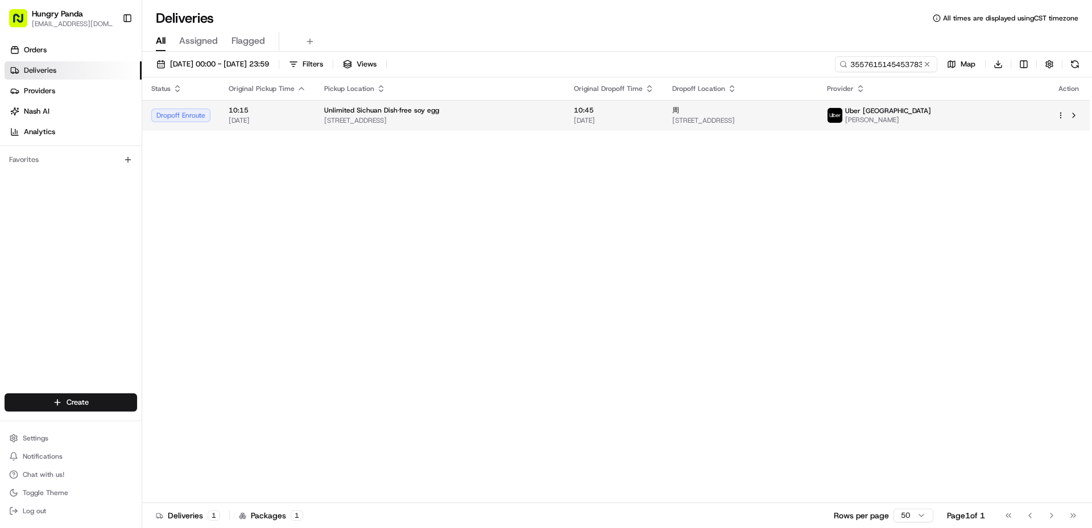
click at [931, 115] on span "[PERSON_NAME]" at bounding box center [888, 119] width 86 height 9
